Goal: Find specific page/section: Find specific page/section

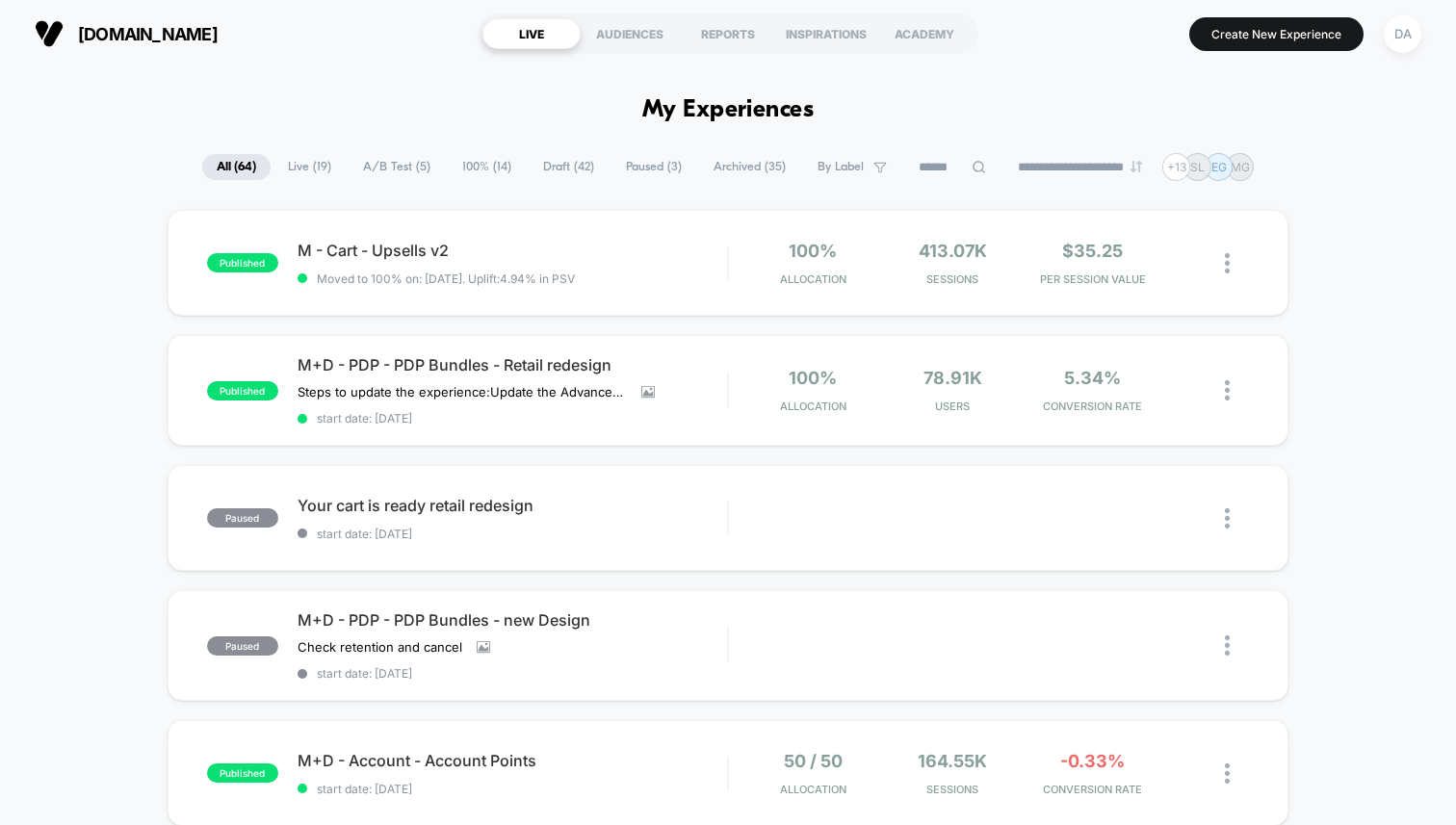
click at [1380, 37] on button "DA" at bounding box center [1402, 34] width 49 height 39
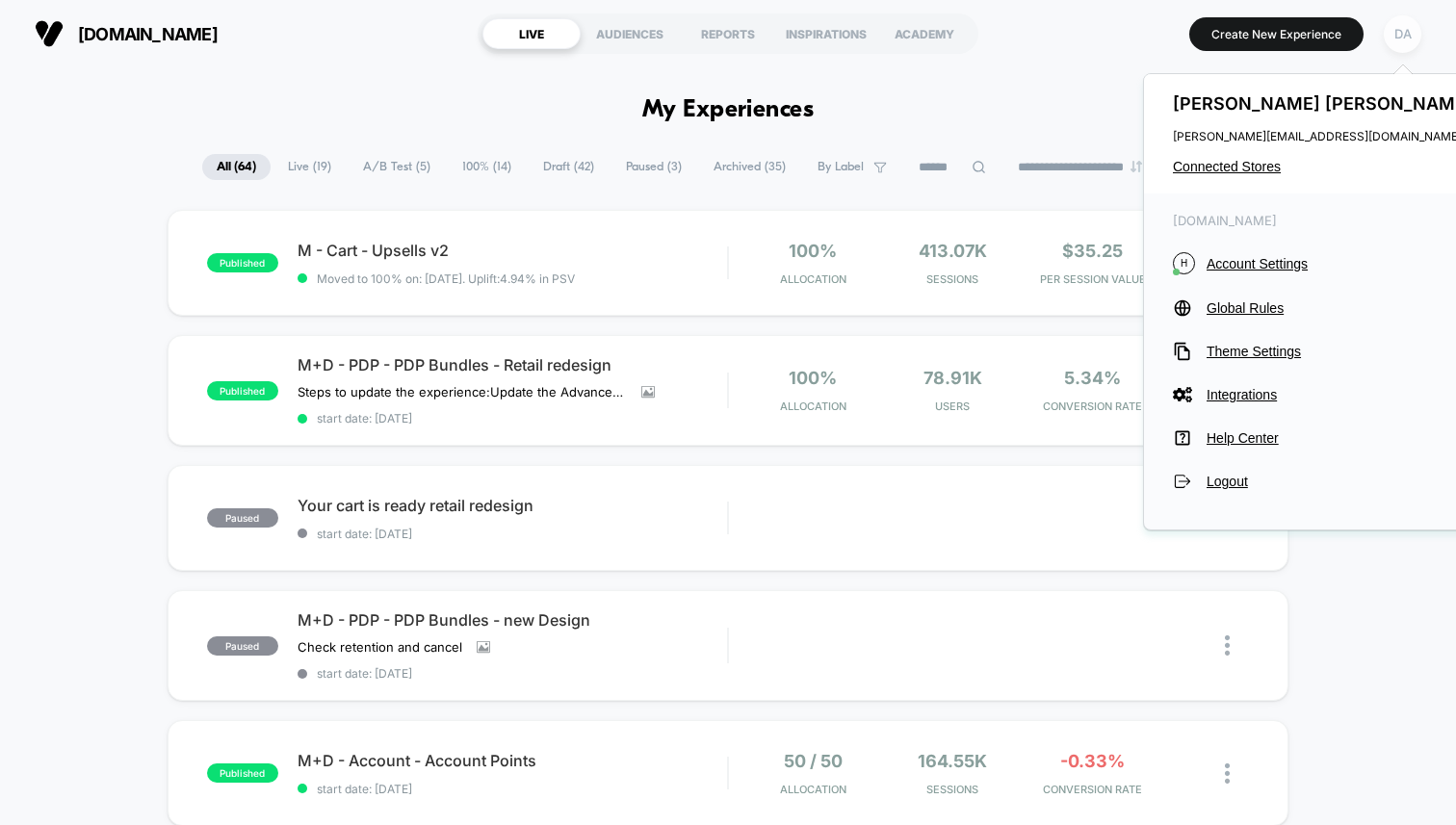
click at [1389, 36] on div "DA" at bounding box center [1402, 34] width 37 height 37
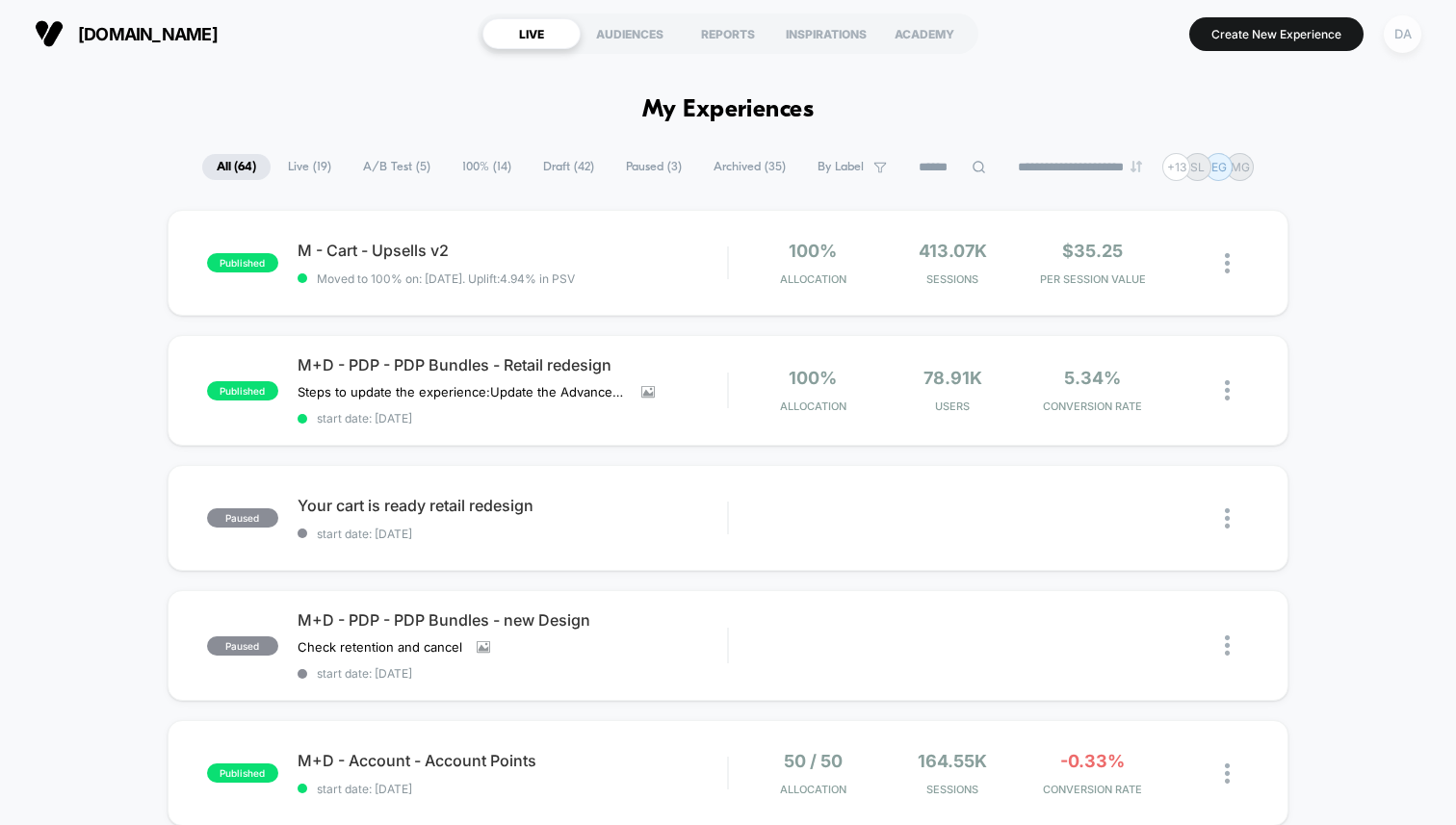
click at [1397, 40] on div "DA" at bounding box center [1402, 34] width 37 height 37
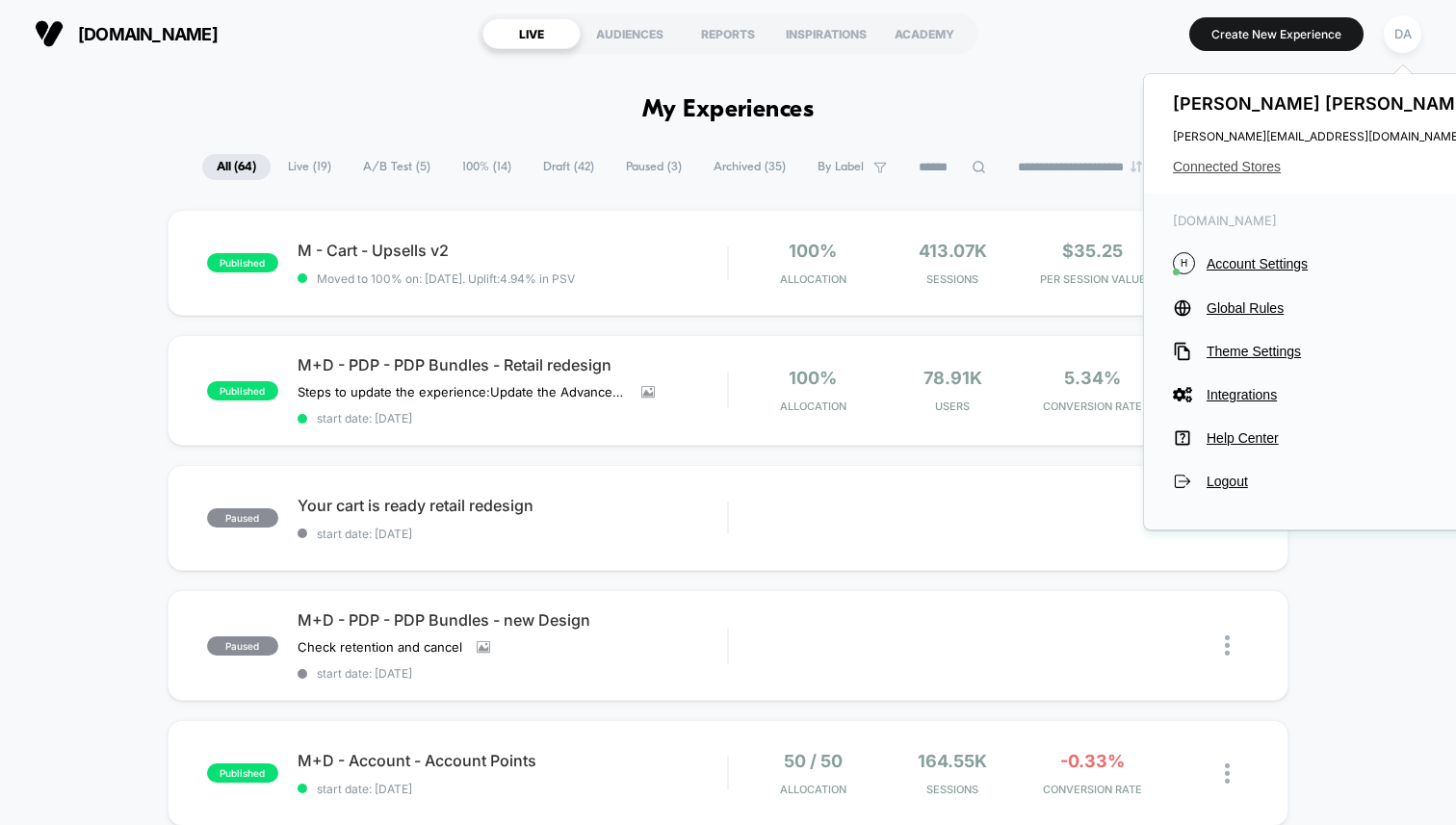
click at [1252, 168] on span "Connected Stores" at bounding box center [1325, 167] width 304 height 16
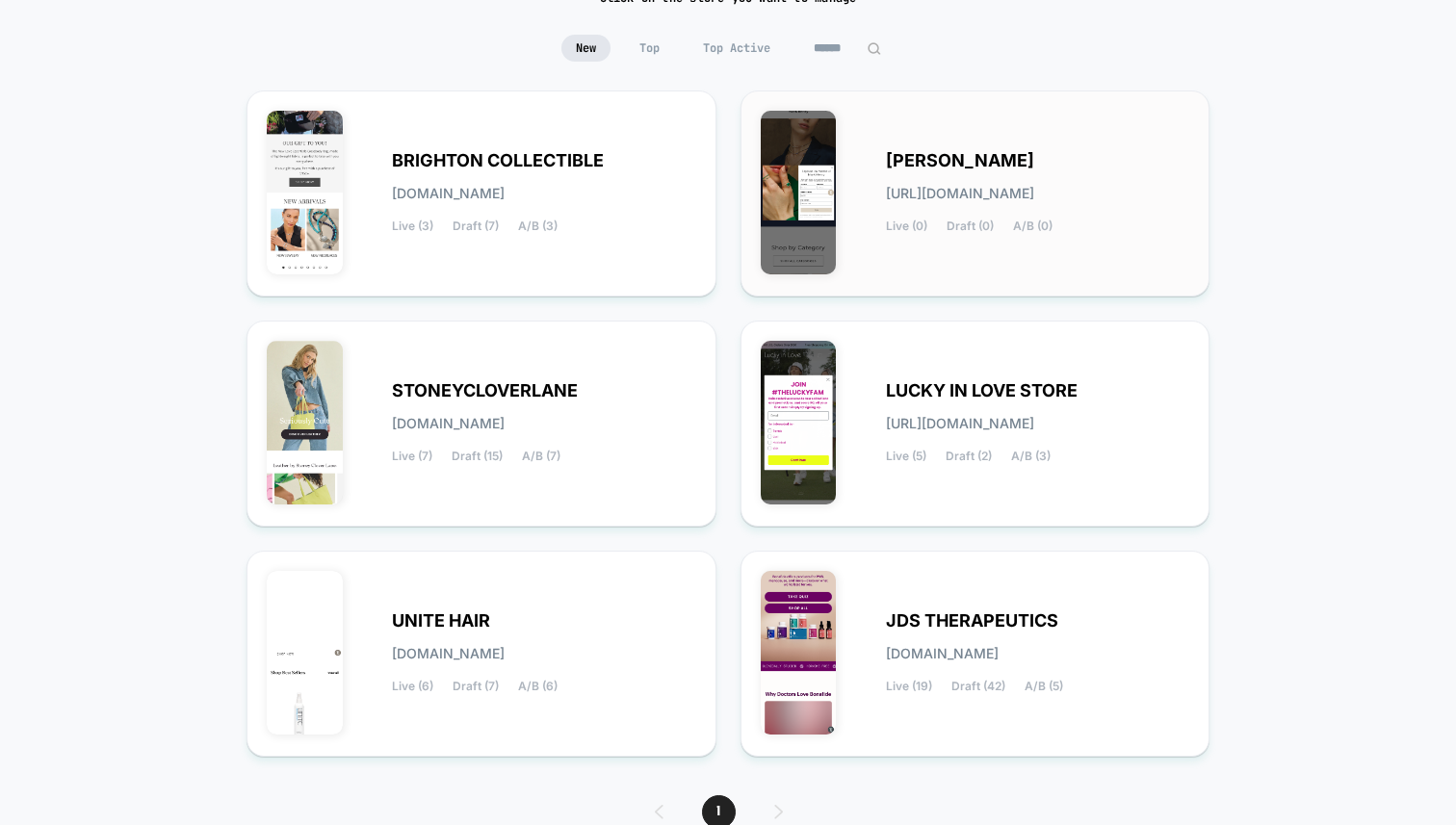
scroll to position [255, 0]
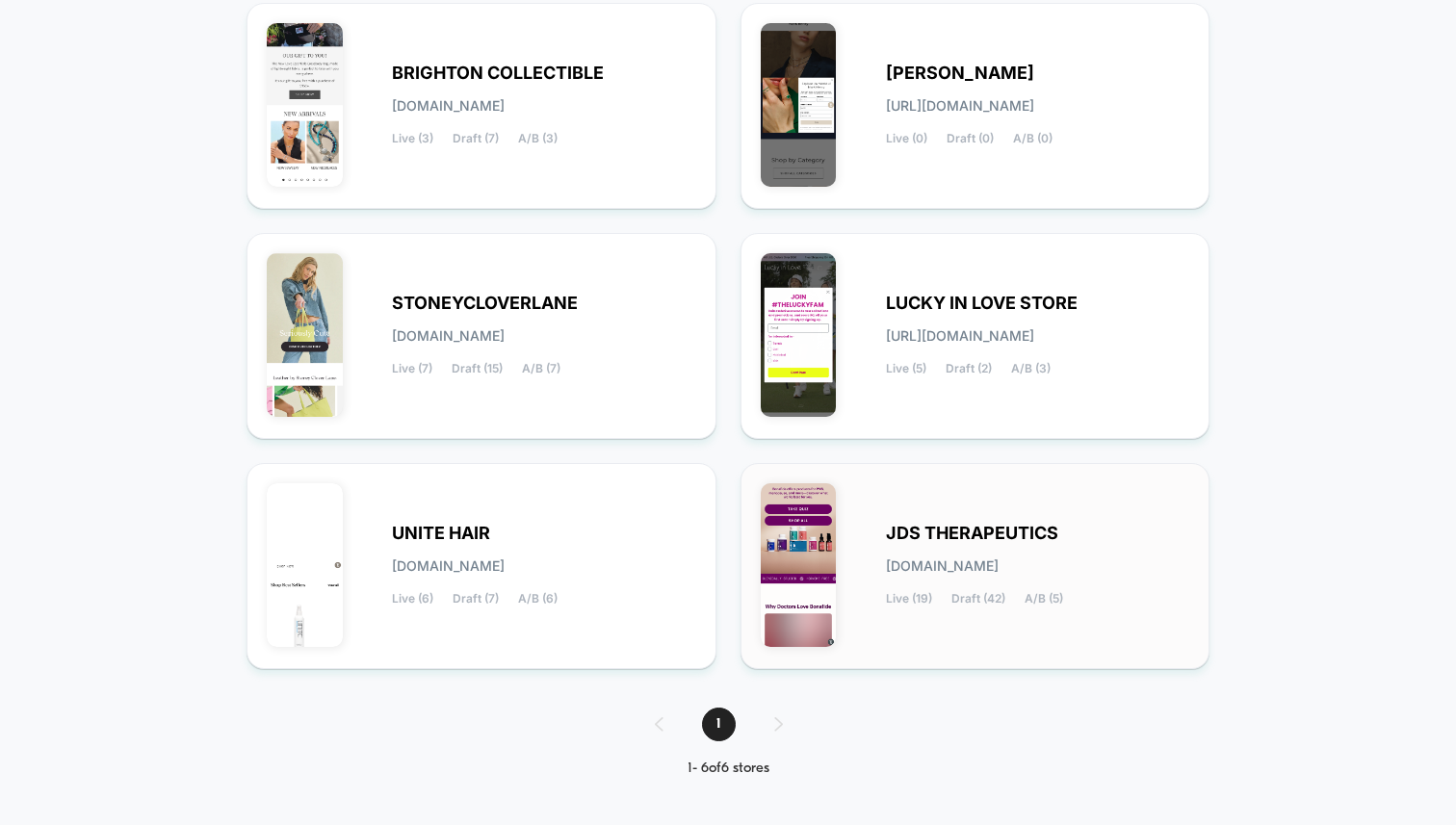
click at [831, 549] on img at bounding box center [799, 565] width 76 height 164
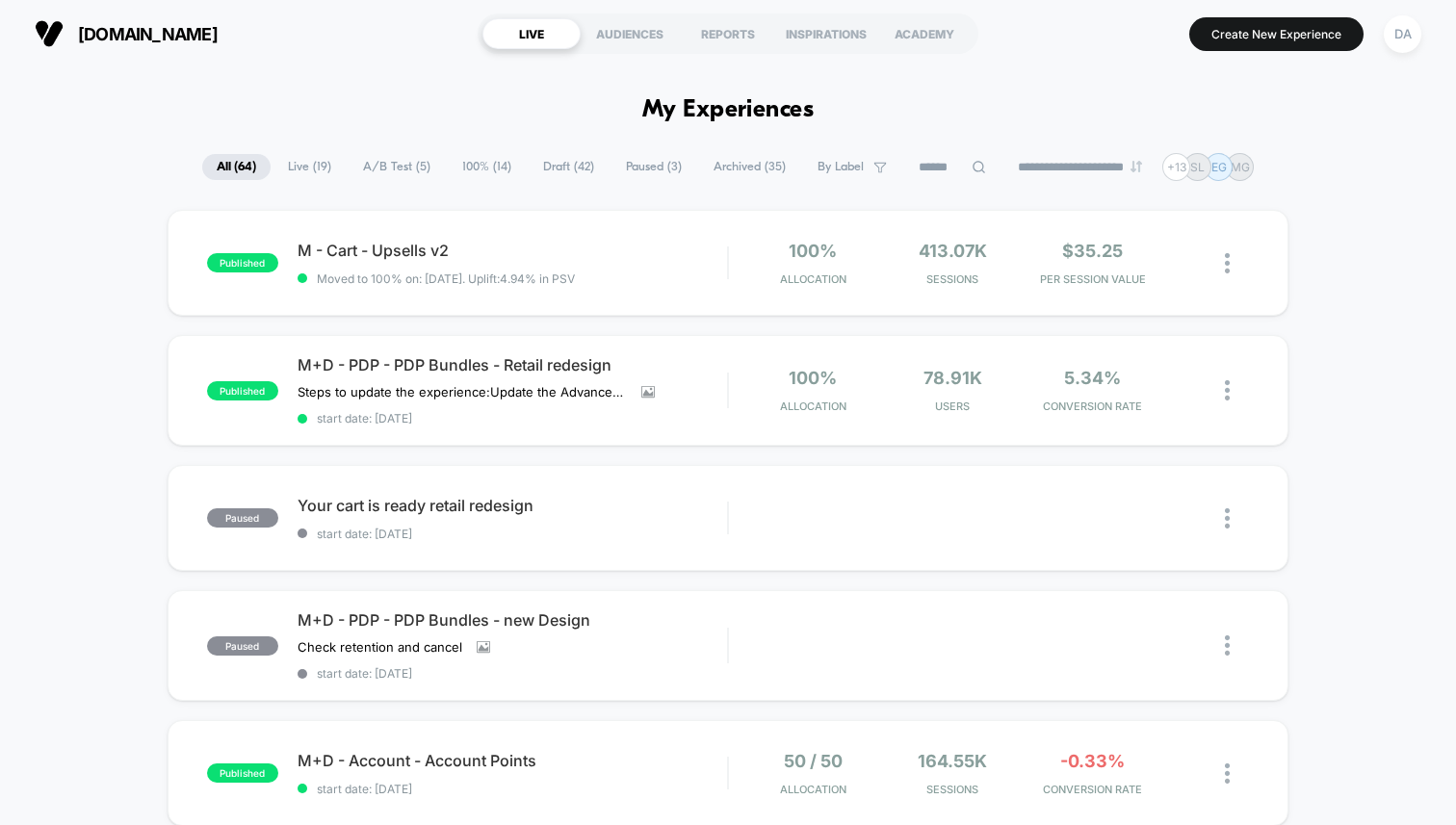
click at [359, 155] on span "A/B Test ( 5 )" at bounding box center [396, 167] width 96 height 26
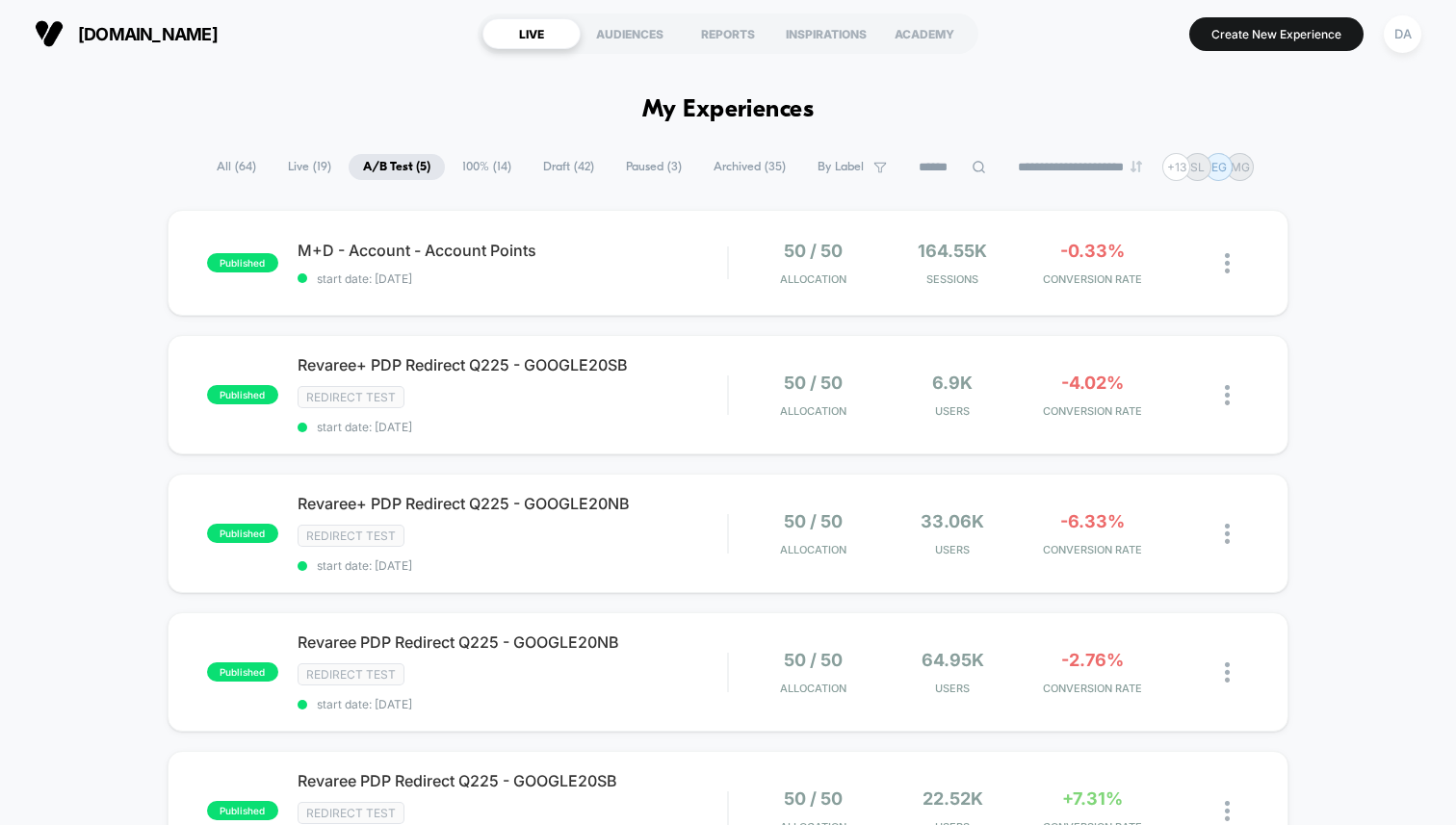
click at [549, 157] on span "Draft ( 42 )" at bounding box center [568, 167] width 79 height 26
